Goal: Find contact information: Find contact information

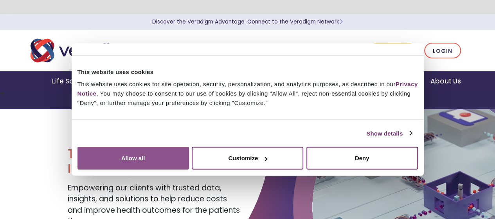
click at [189, 148] on button "Allow all" at bounding box center [134, 158] width 112 height 23
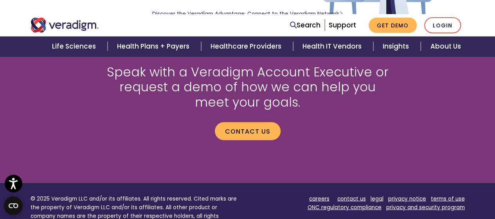
scroll to position [945, 0]
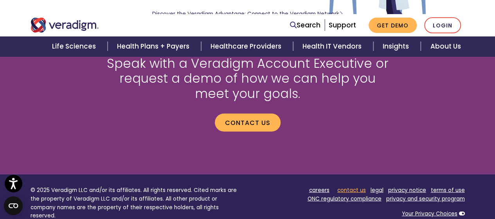
click at [348, 186] on link "contact us" at bounding box center [352, 189] width 29 height 7
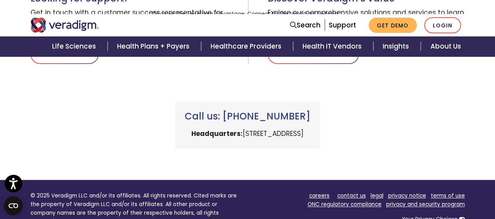
scroll to position [360, 0]
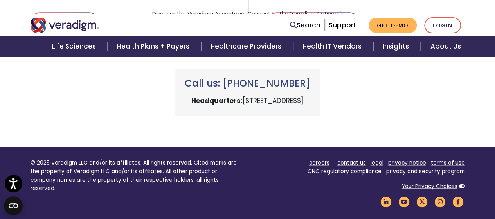
scroll to position [349, 0]
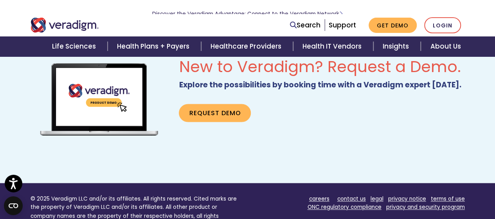
scroll to position [570, 0]
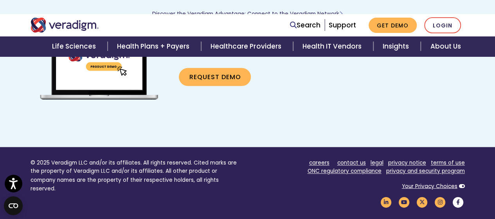
click at [461, 197] on icon "Veradigm Facebook Link" at bounding box center [458, 202] width 13 height 11
